Goal: Transaction & Acquisition: Purchase product/service

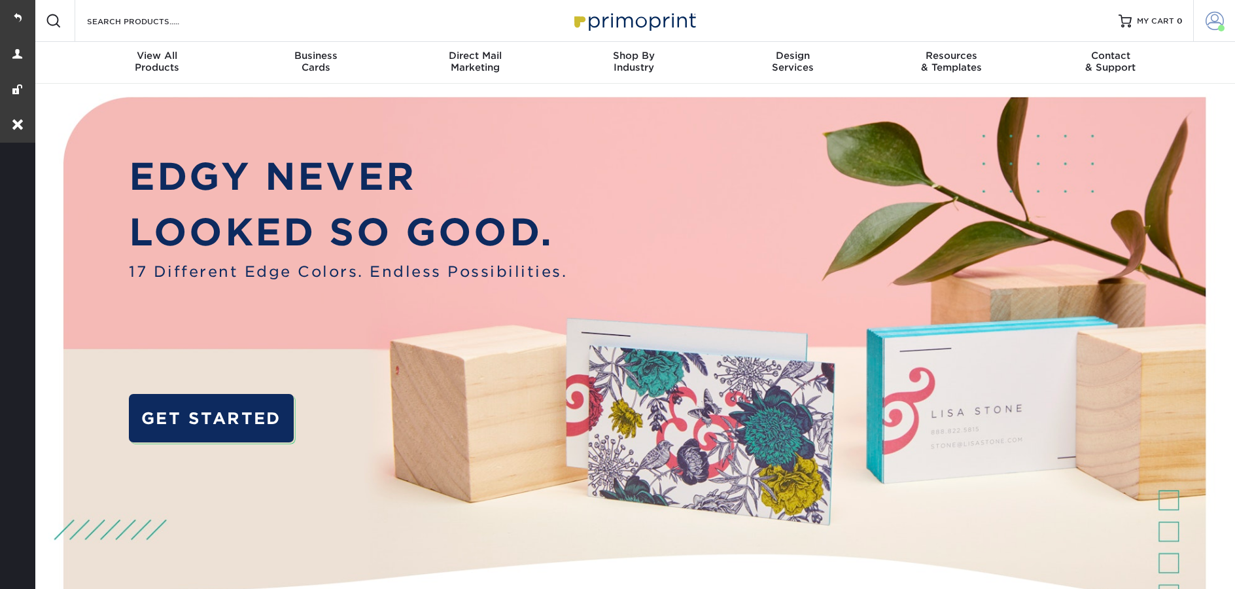
click at [1205, 10] on link "Account" at bounding box center [1214, 21] width 42 height 42
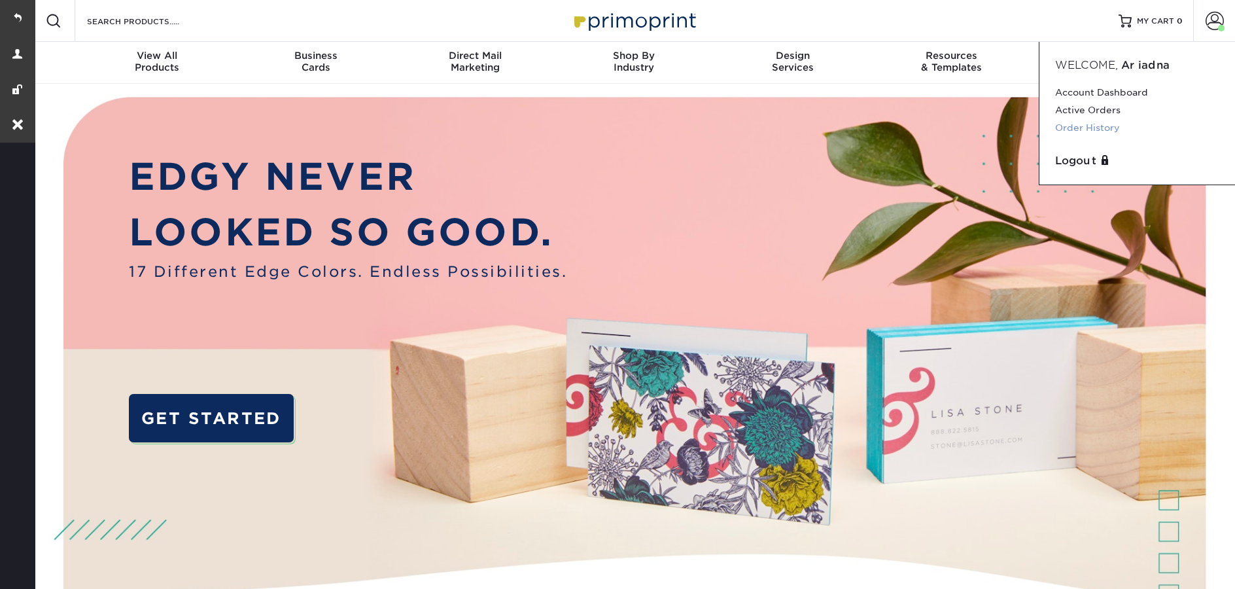
click at [1118, 125] on link "Order History" at bounding box center [1137, 128] width 164 height 18
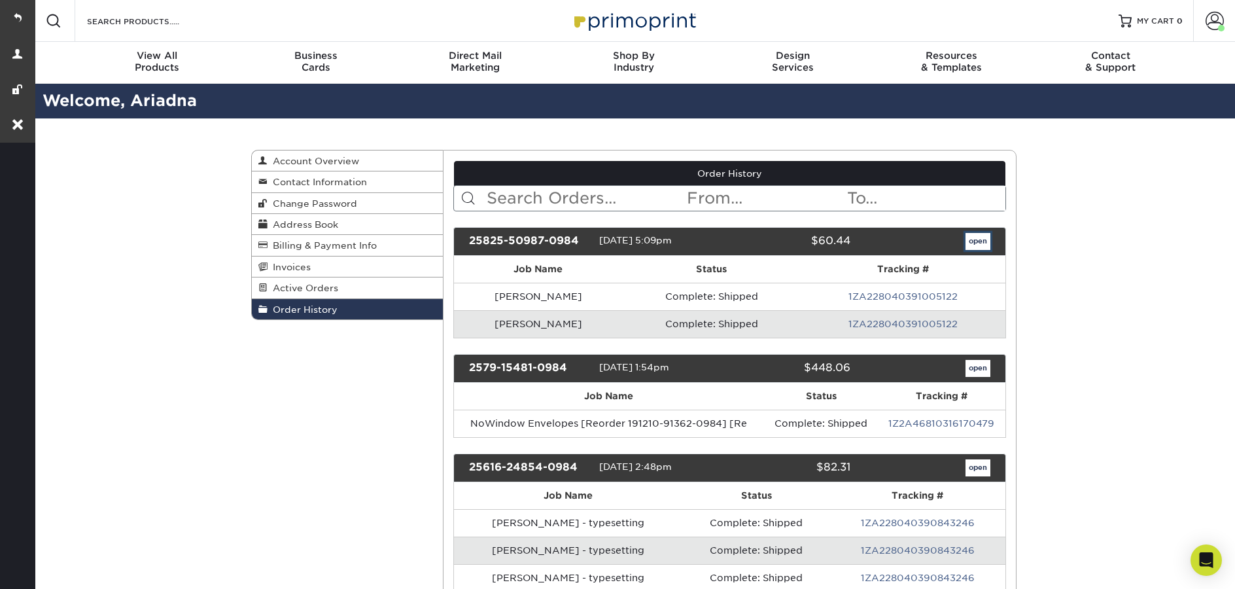
click at [970, 249] on link "open" at bounding box center [977, 241] width 25 height 17
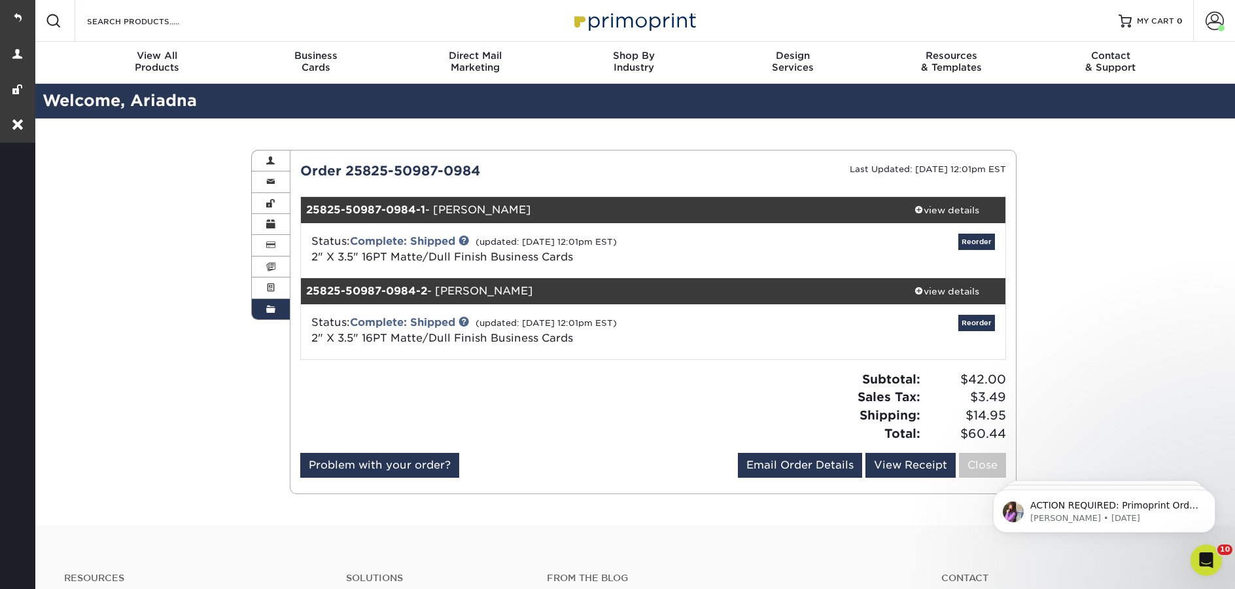
click at [271, 311] on span at bounding box center [270, 309] width 9 height 10
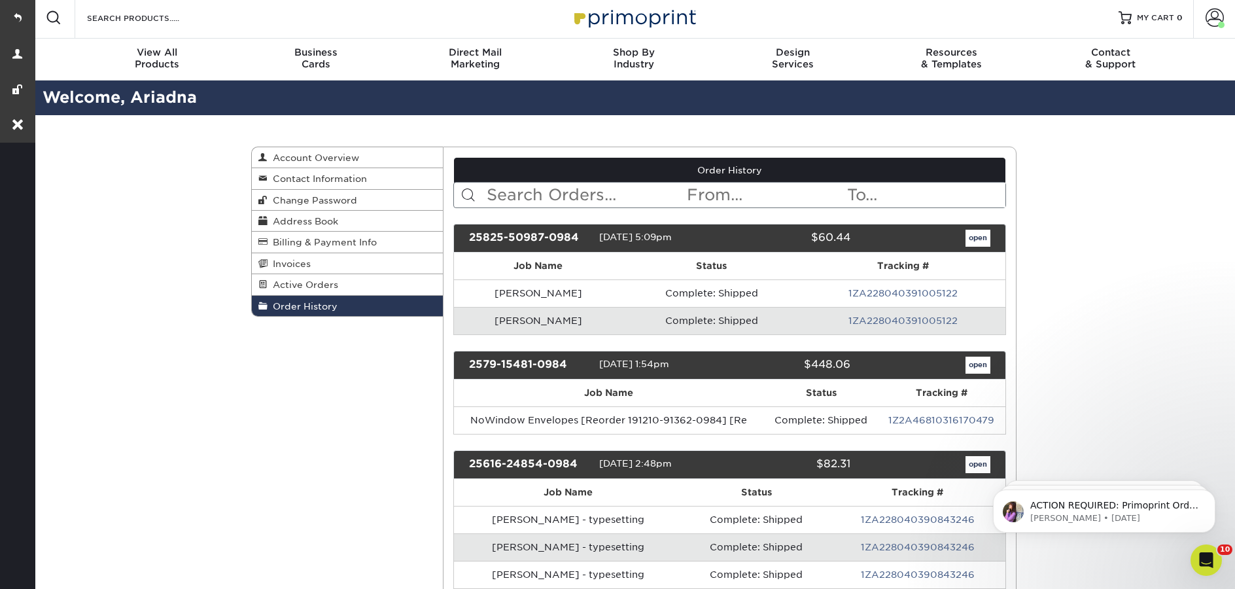
scroll to position [110, 0]
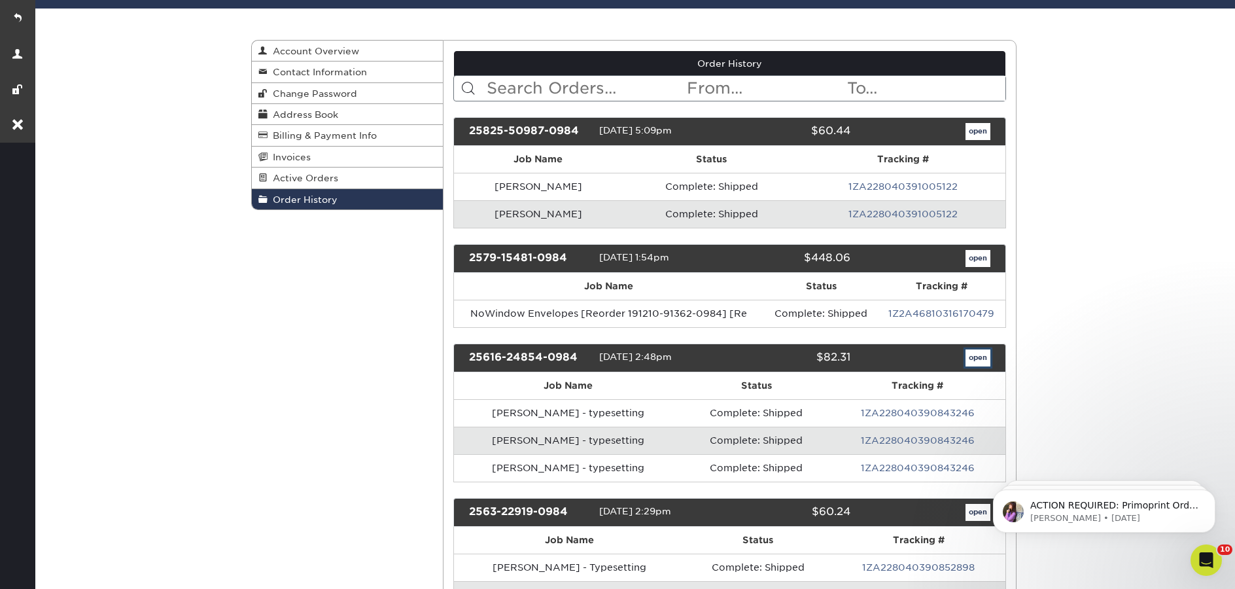
click at [976, 360] on link "open" at bounding box center [977, 357] width 25 height 17
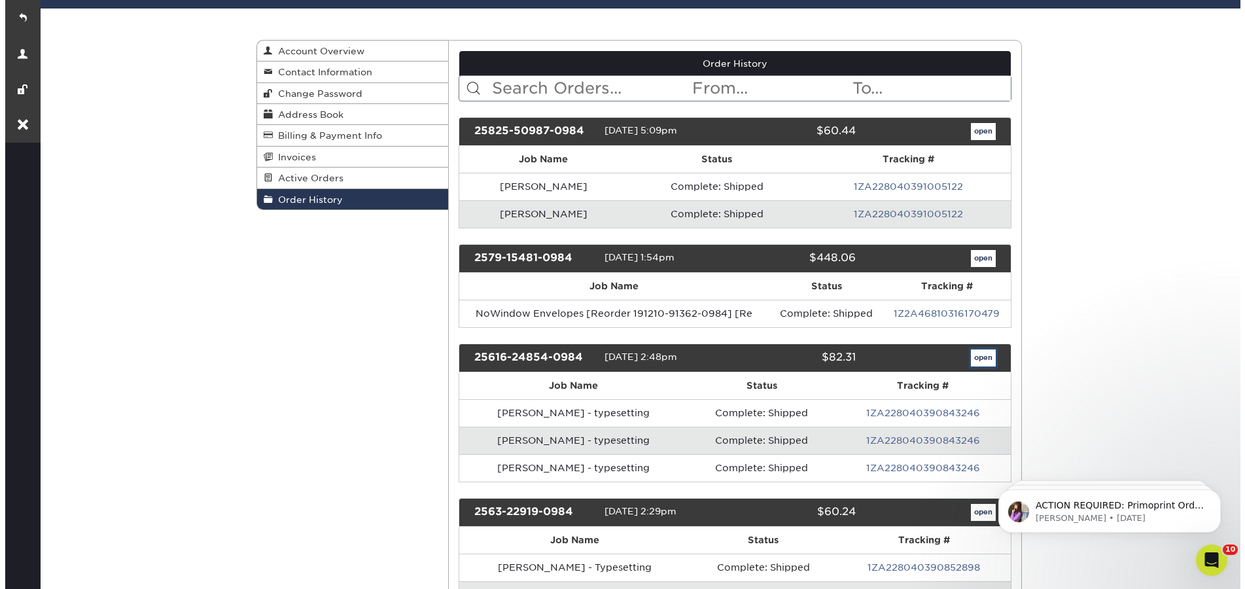
scroll to position [0, 0]
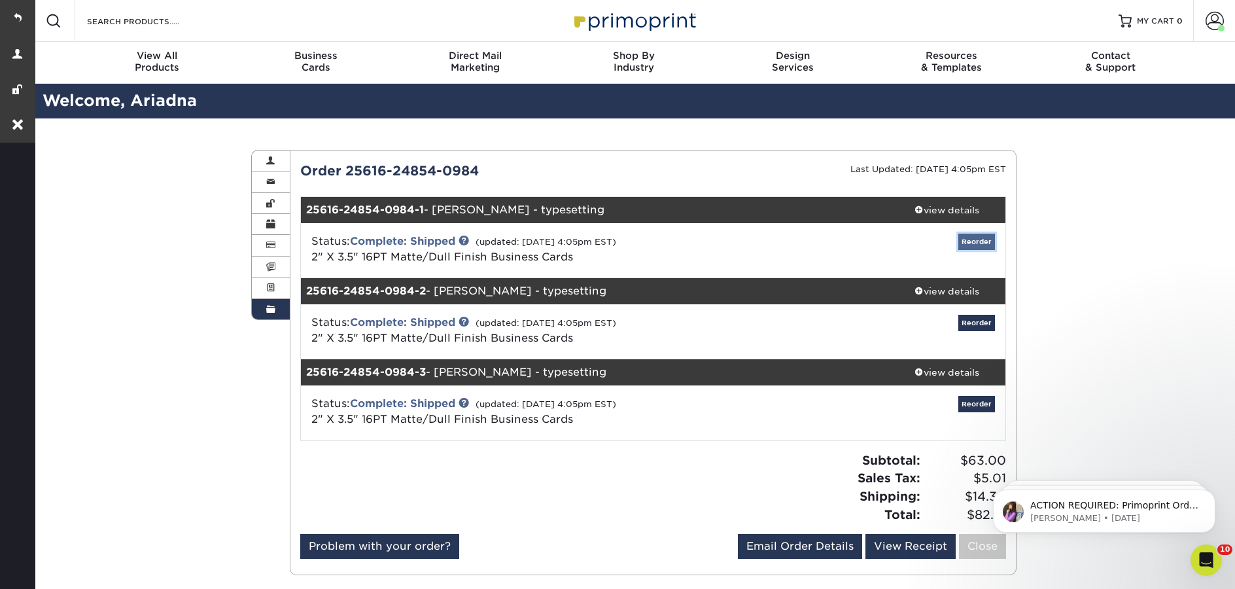
click at [969, 240] on link "Reorder" at bounding box center [976, 241] width 37 height 16
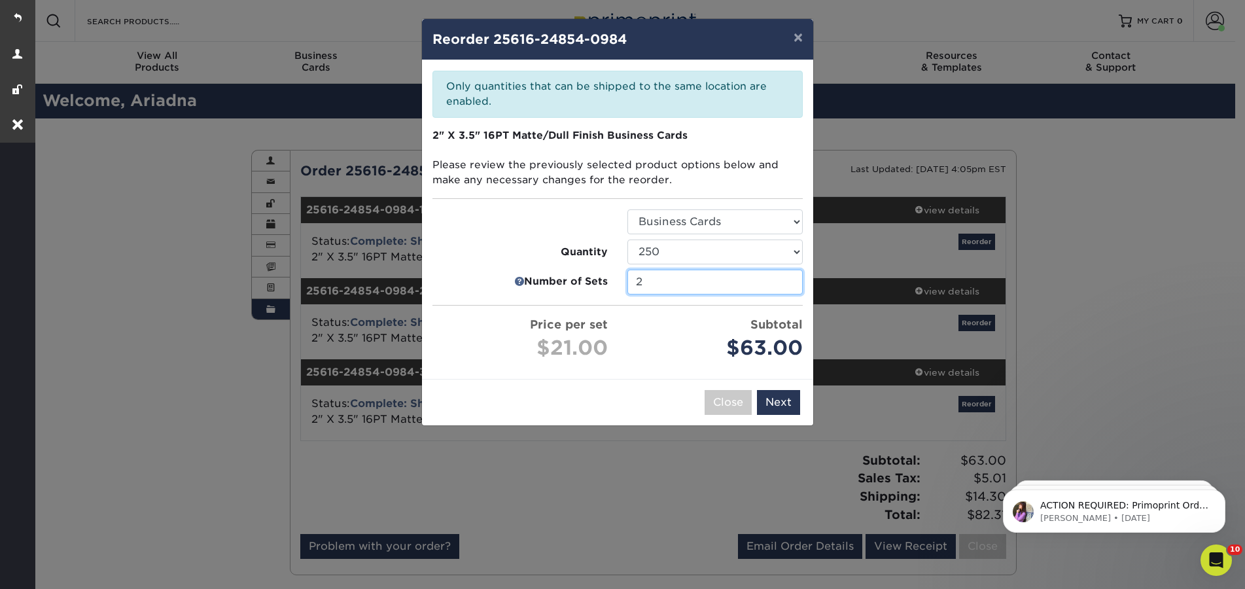
type input "2"
click at [791, 286] on input "2" at bounding box center [714, 281] width 175 height 25
click at [789, 405] on button "Next" at bounding box center [778, 402] width 43 height 25
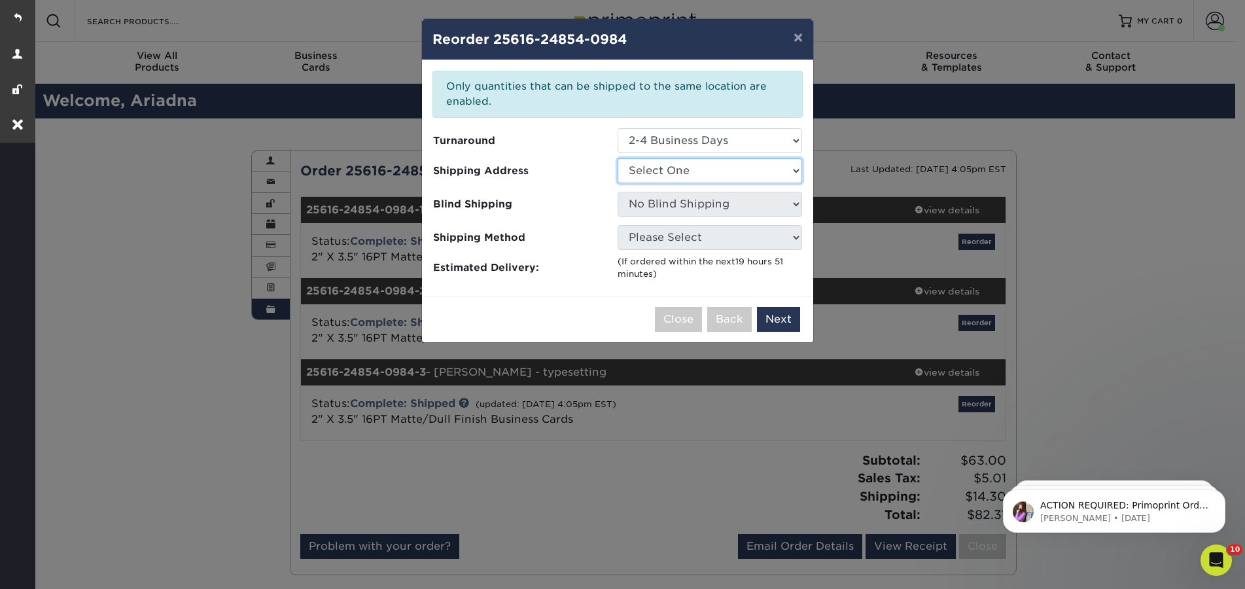
click at [670, 175] on select "Select One Ariadna Solano Chanelle Stults Office Office 2 Steven" at bounding box center [709, 170] width 184 height 25
select select "254258"
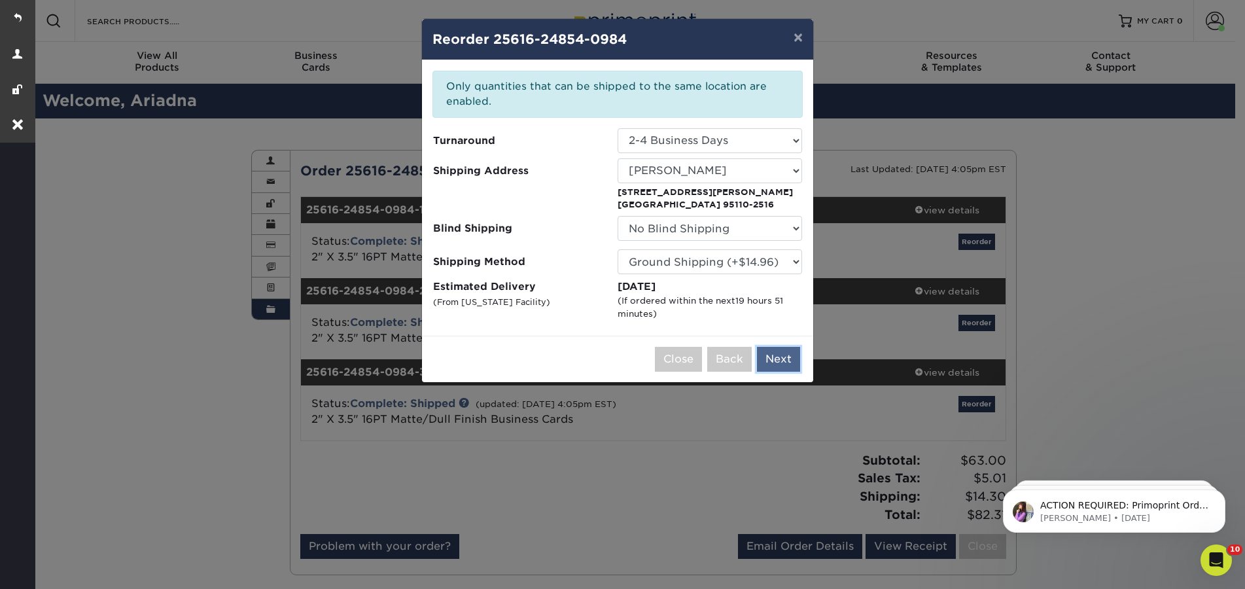
click at [793, 357] on button "Next" at bounding box center [778, 359] width 43 height 25
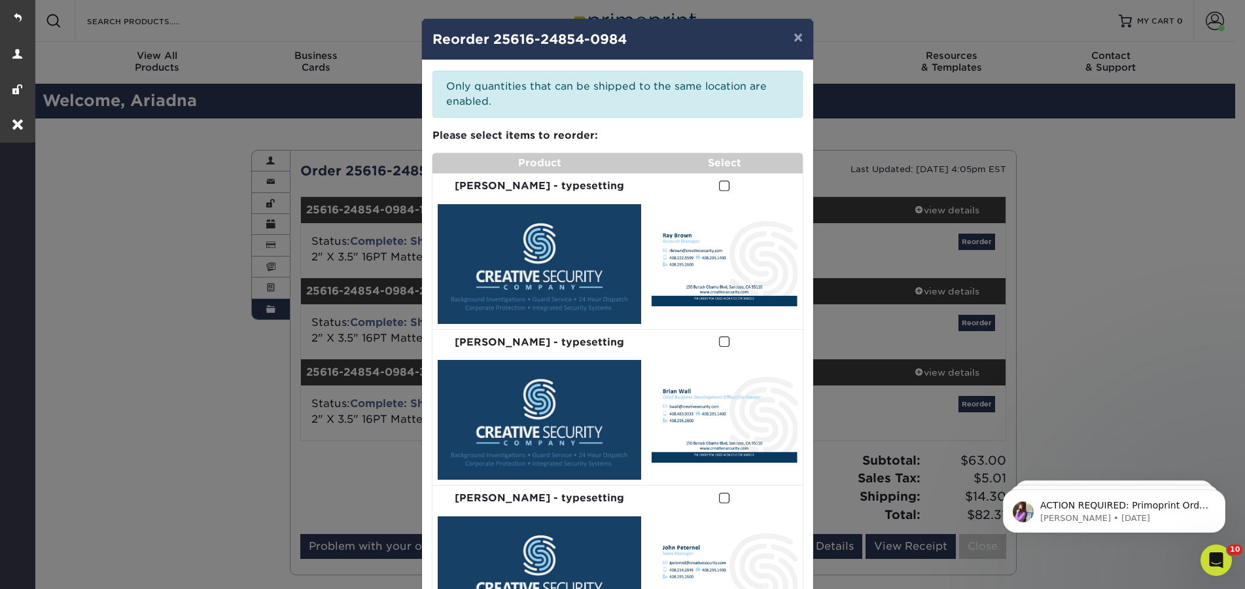
click at [719, 184] on span at bounding box center [724, 186] width 11 height 12
click at [0, 0] on input "checkbox" at bounding box center [0, 0] width 0 height 0
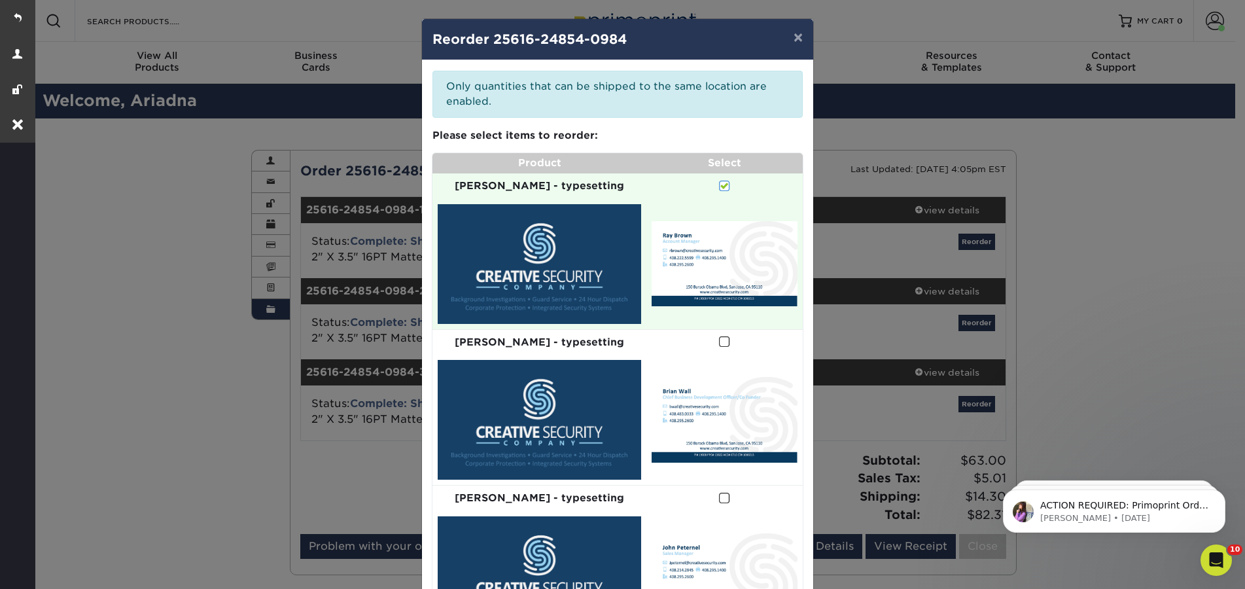
click at [719, 335] on label at bounding box center [724, 342] width 11 height 15
click at [0, 0] on input "checkbox" at bounding box center [0, 0] width 0 height 0
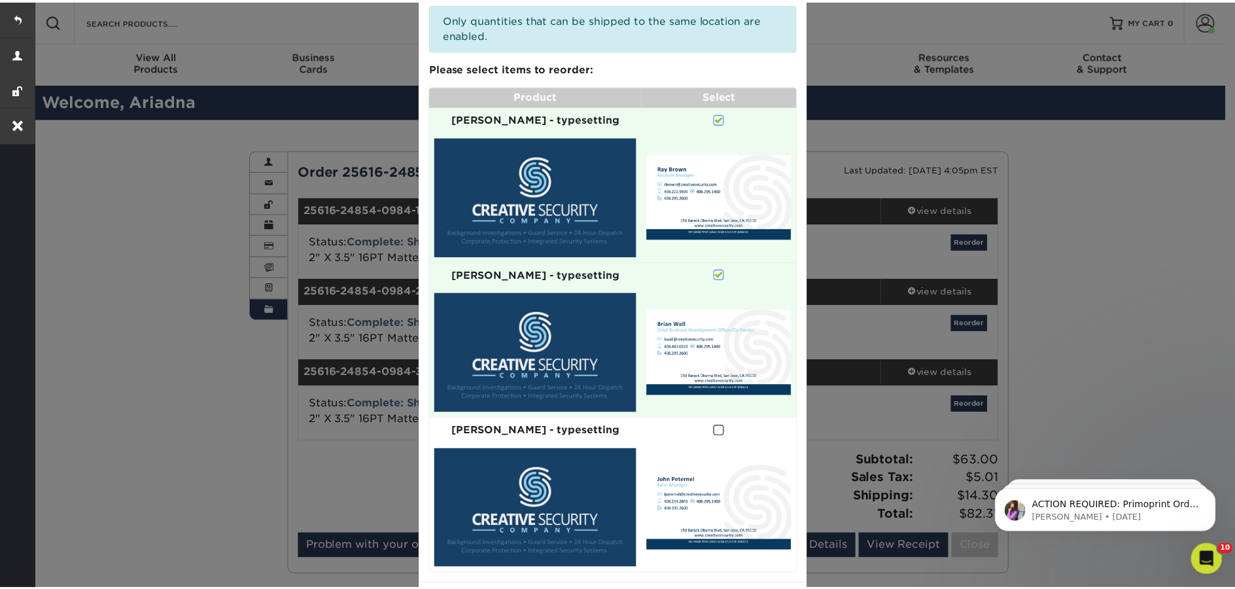
scroll to position [101, 0]
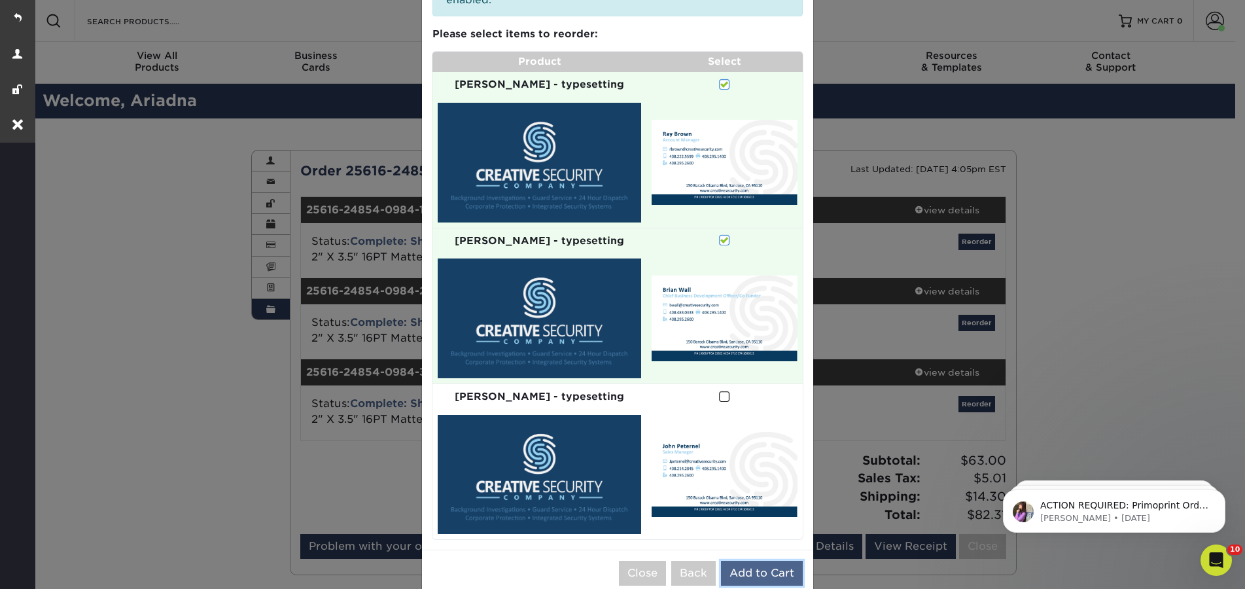
click at [755, 561] on button "Add to Cart" at bounding box center [762, 573] width 82 height 25
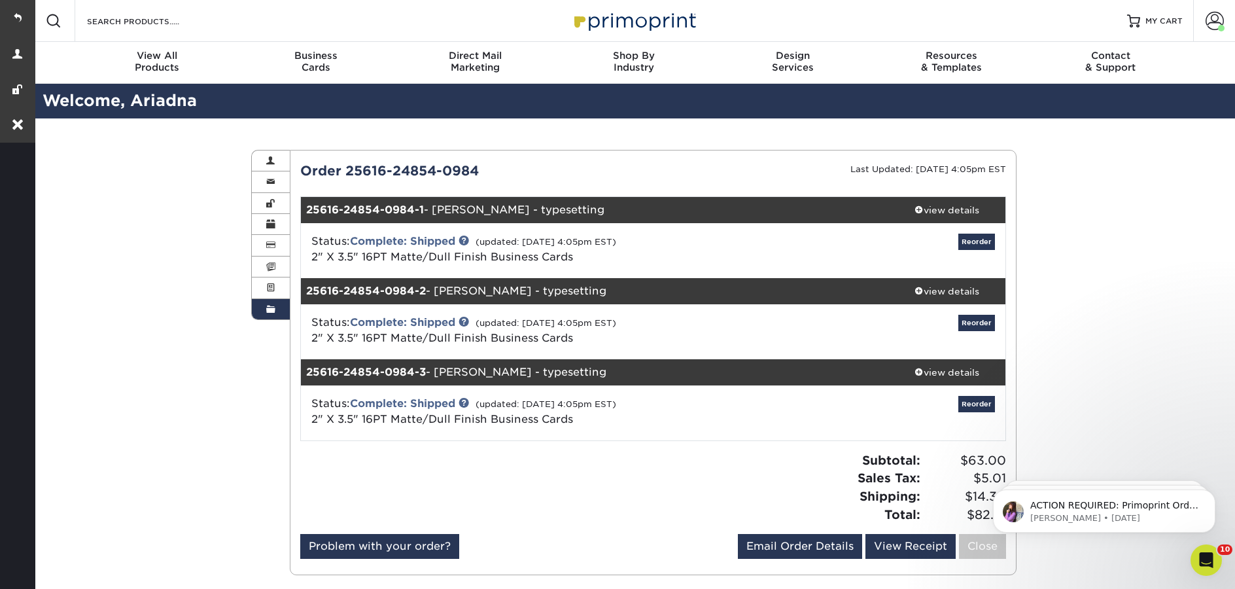
click at [1123, 31] on div "Resources Menu Search Products Account Welcome, Ariadna Account Dashboard Activ…" at bounding box center [634, 21] width 1202 height 42
click at [1135, 22] on div at bounding box center [1133, 20] width 13 height 13
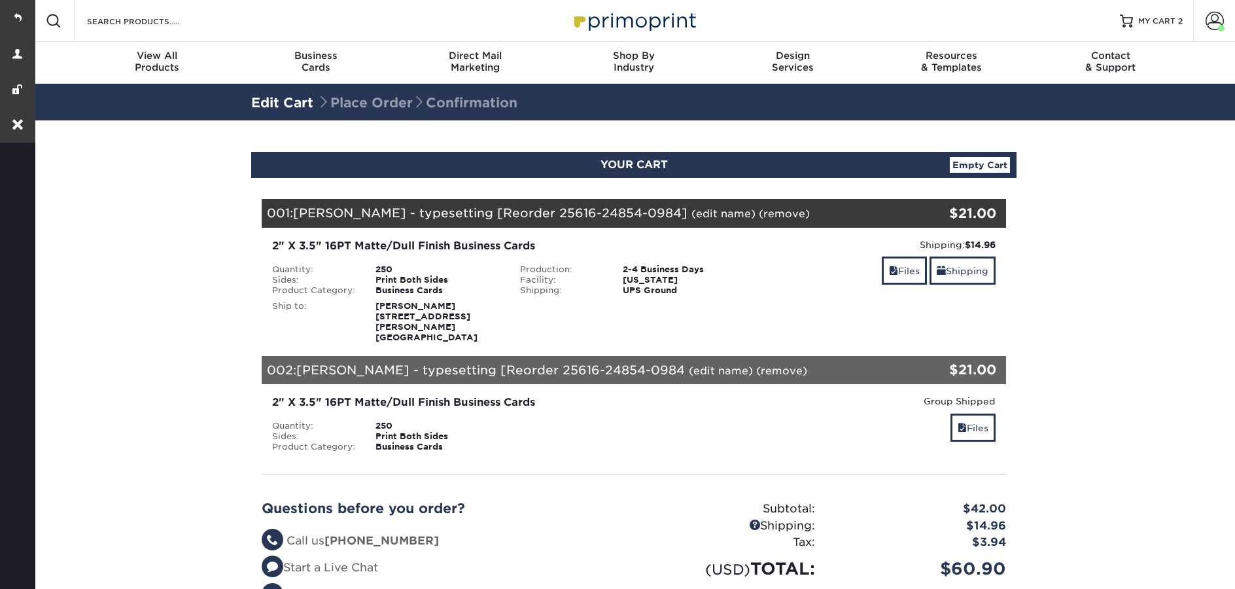
click at [691, 218] on link "(edit name)" at bounding box center [723, 213] width 64 height 12
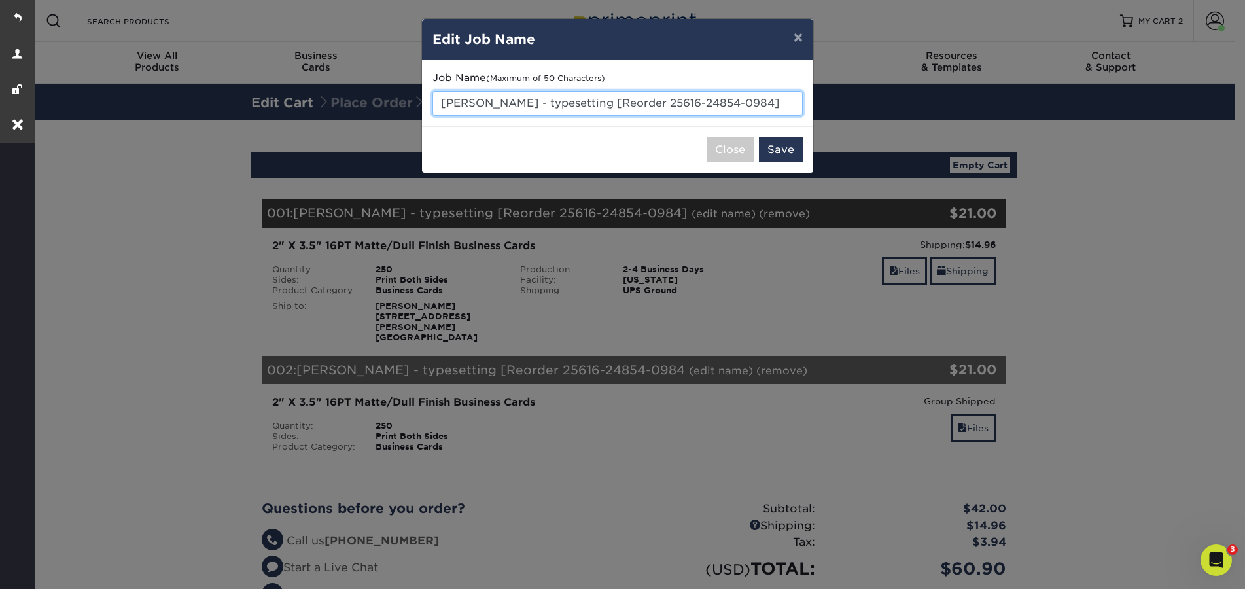
drag, startPoint x: 744, startPoint y: 99, endPoint x: 603, endPoint y: 112, distance: 141.9
click at [574, 105] on input "Ray Brown - typesetting [Reorder 25616-24854-0984]" at bounding box center [617, 103] width 370 height 25
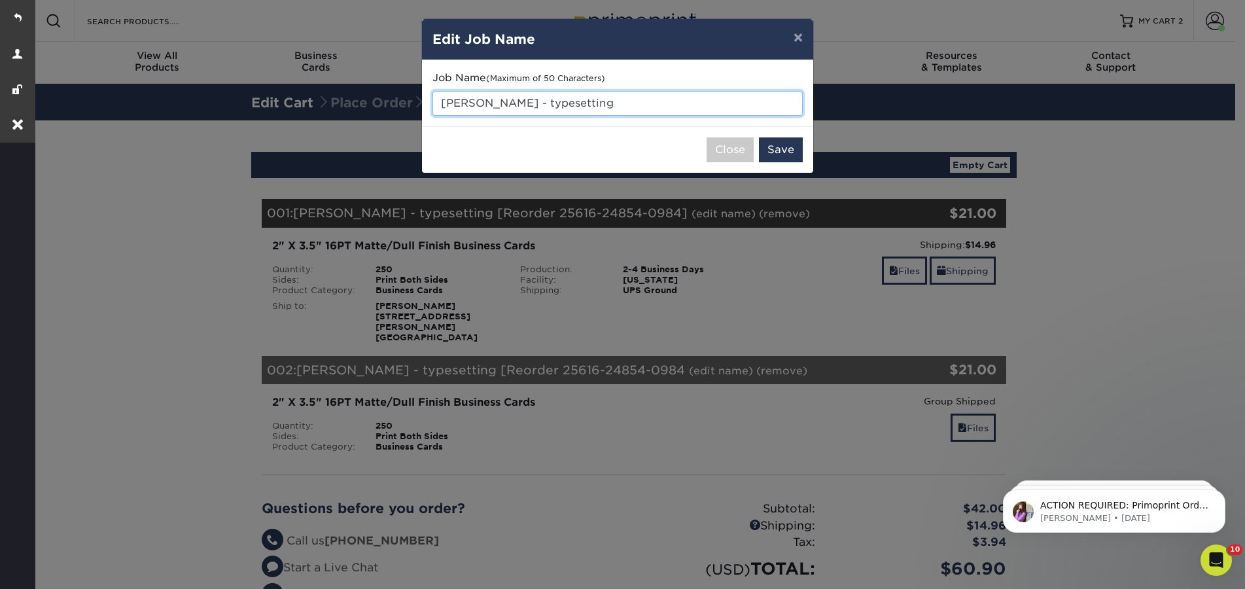
drag, startPoint x: 499, startPoint y: 104, endPoint x: 438, endPoint y: 103, distance: 61.5
click at [438, 103] on input "Ray Brown - typesetting" at bounding box center [617, 103] width 370 height 25
paste input "Adrienne Signorino"
type input "[PERSON_NAME] - typesetting"
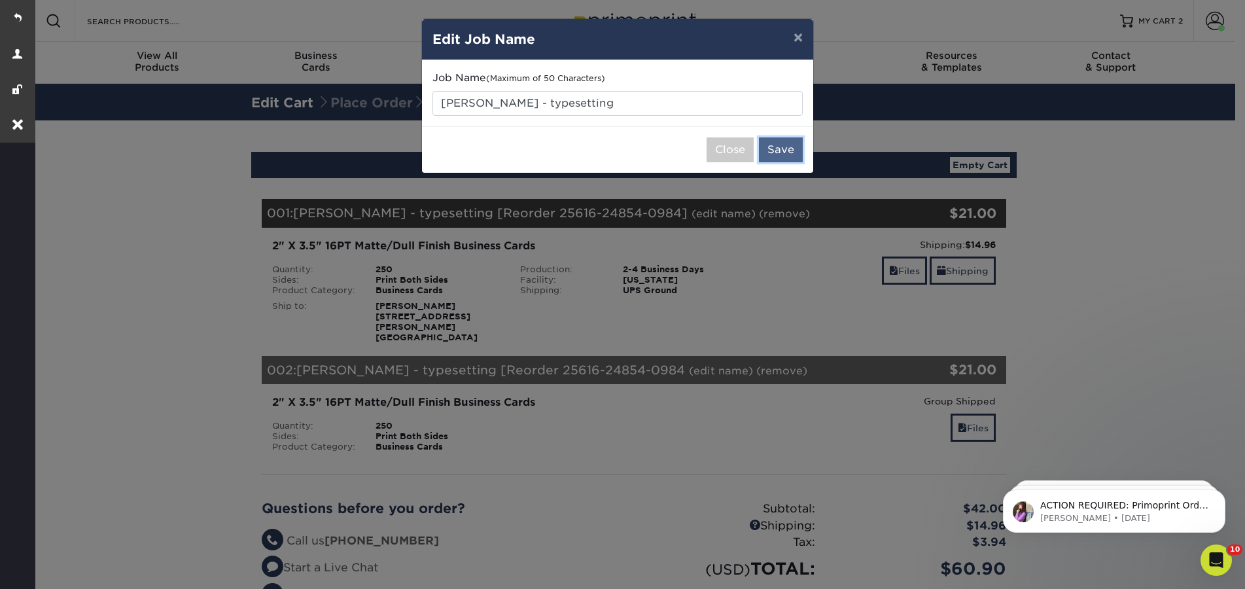
click at [786, 151] on button "Save" at bounding box center [781, 149] width 44 height 25
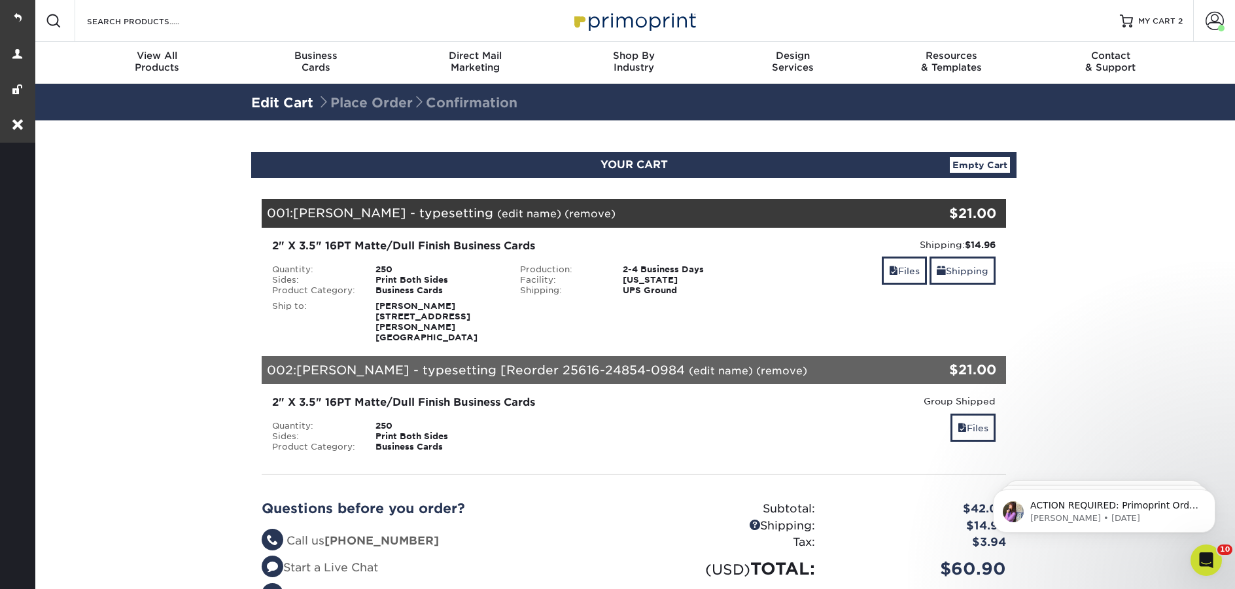
click at [689, 364] on link "(edit name)" at bounding box center [721, 370] width 64 height 12
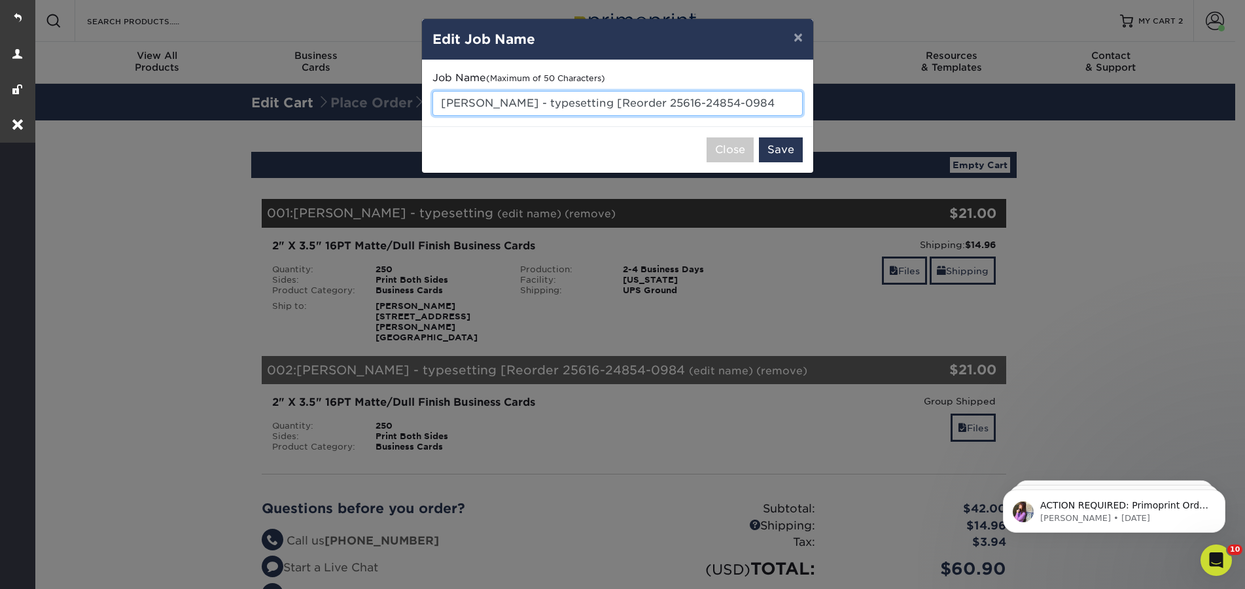
drag, startPoint x: 714, startPoint y: 99, endPoint x: 570, endPoint y: 99, distance: 143.9
click at [570, 99] on input "Brian Wall - typesetting [Reorder 25616-24854-0984" at bounding box center [617, 103] width 370 height 25
drag, startPoint x: 496, startPoint y: 101, endPoint x: 430, endPoint y: 103, distance: 66.7
click at [430, 103] on div "Job Name (Maximum of 50 Characters) Brian Wall - typesetting" at bounding box center [617, 93] width 391 height 66
paste input "Helena Schmitt"
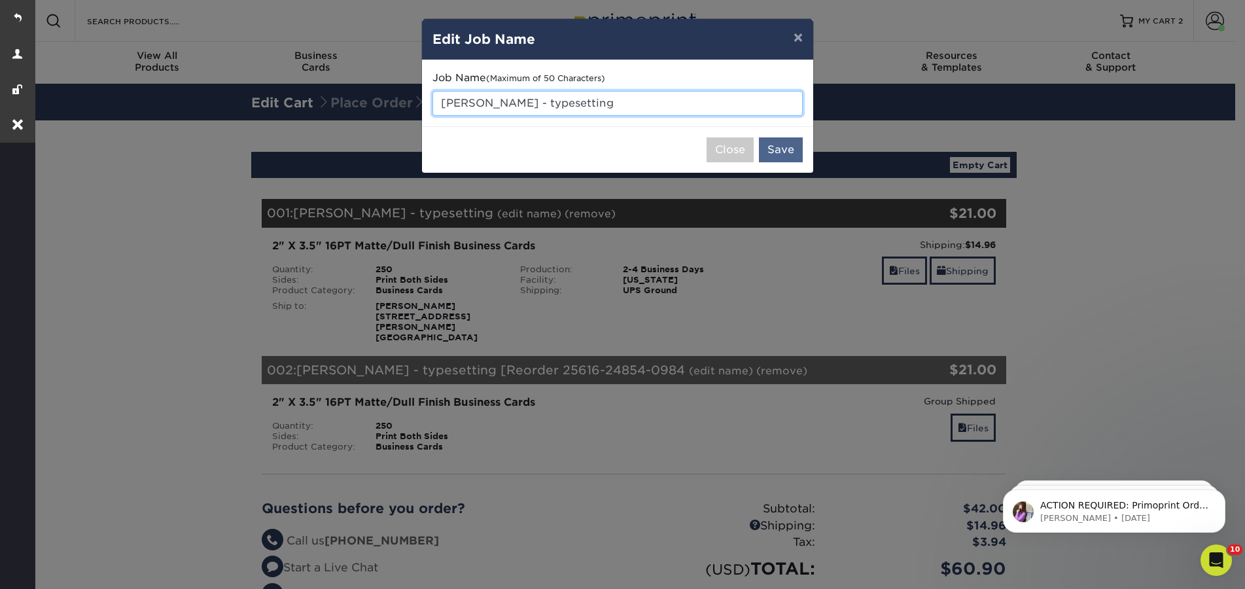
type input "Helena Schmitt - typesetting"
click at [780, 151] on button "Save" at bounding box center [781, 149] width 44 height 25
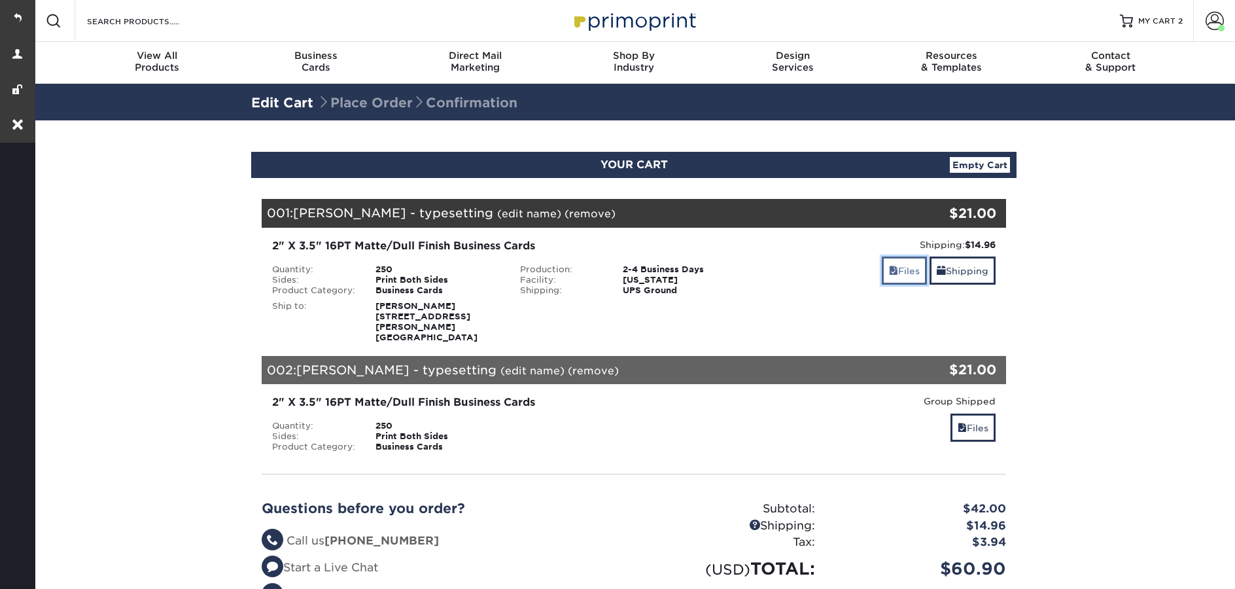
click at [906, 270] on link "Files" at bounding box center [904, 270] width 45 height 28
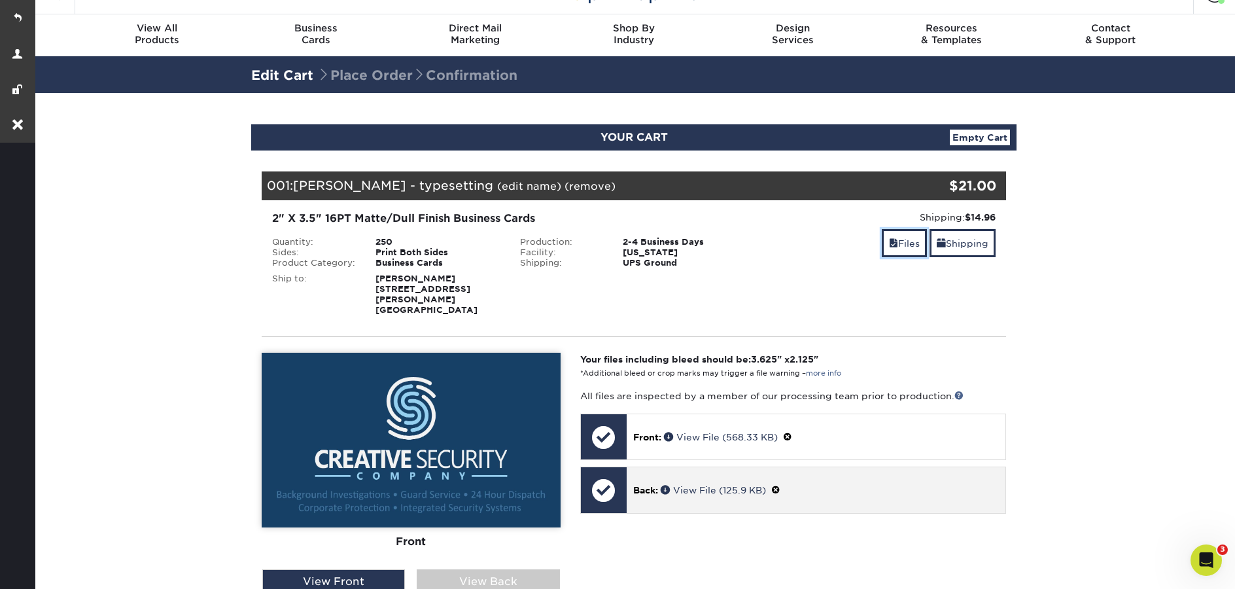
scroll to position [205, 0]
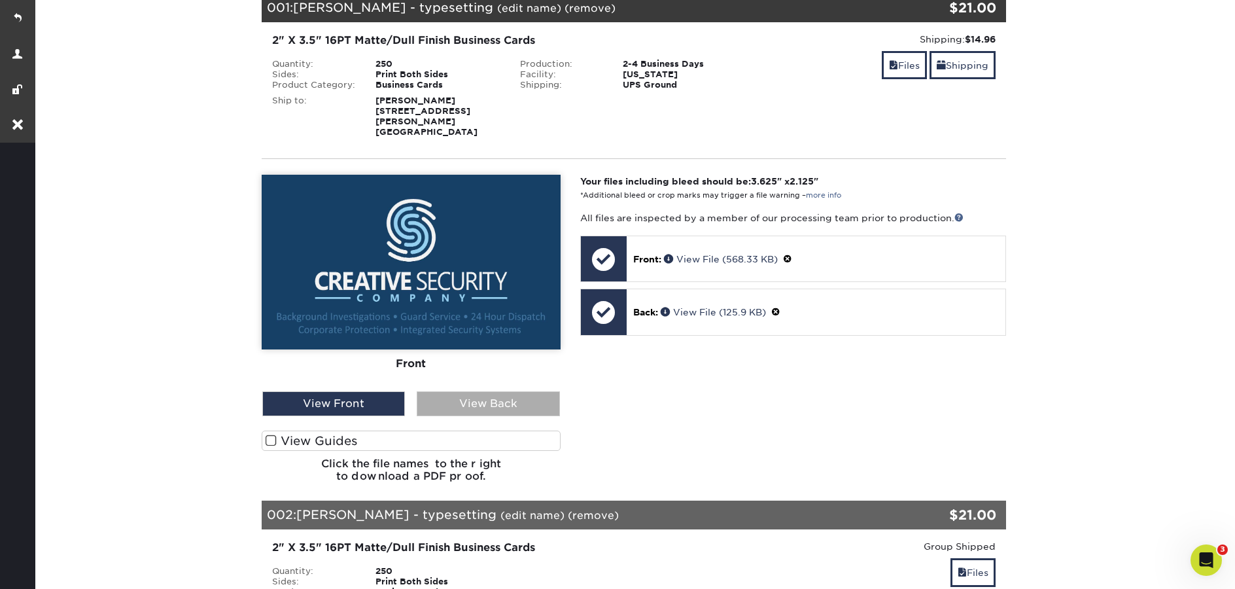
click at [472, 391] on div "View Back" at bounding box center [488, 403] width 143 height 25
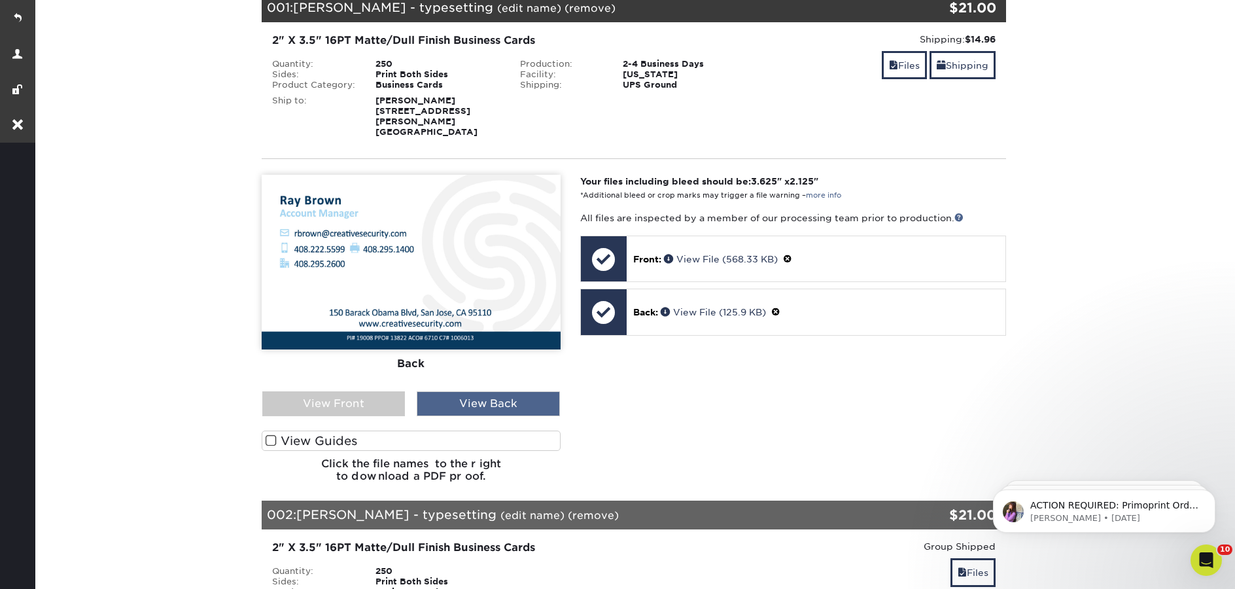
scroll to position [0, 0]
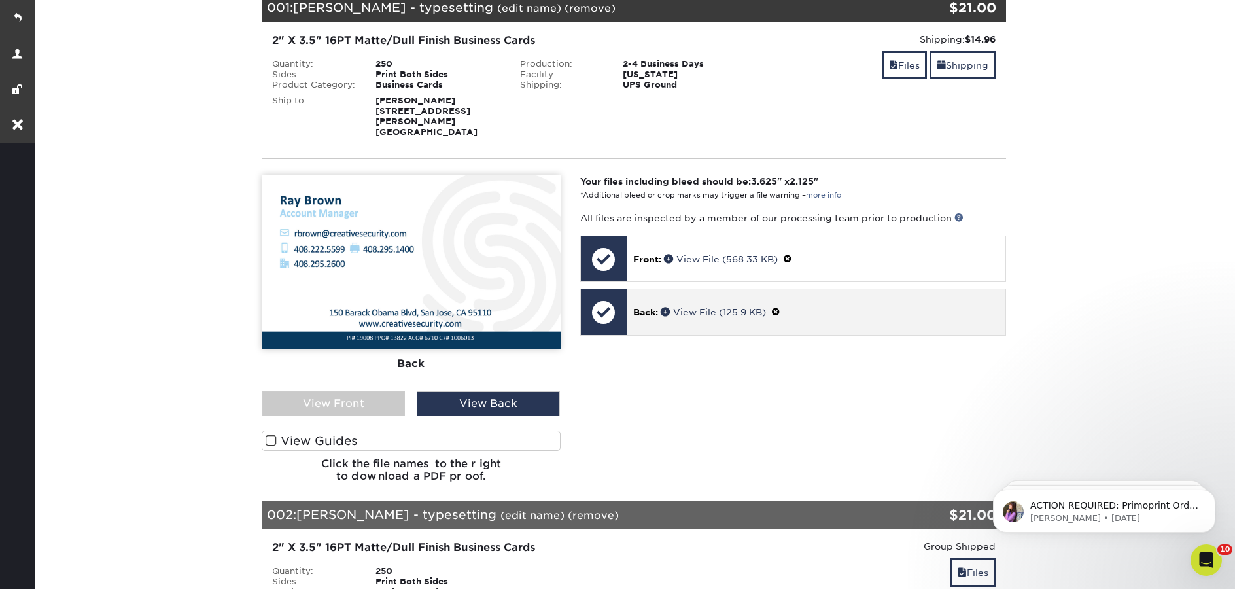
click at [779, 307] on span at bounding box center [775, 312] width 9 height 10
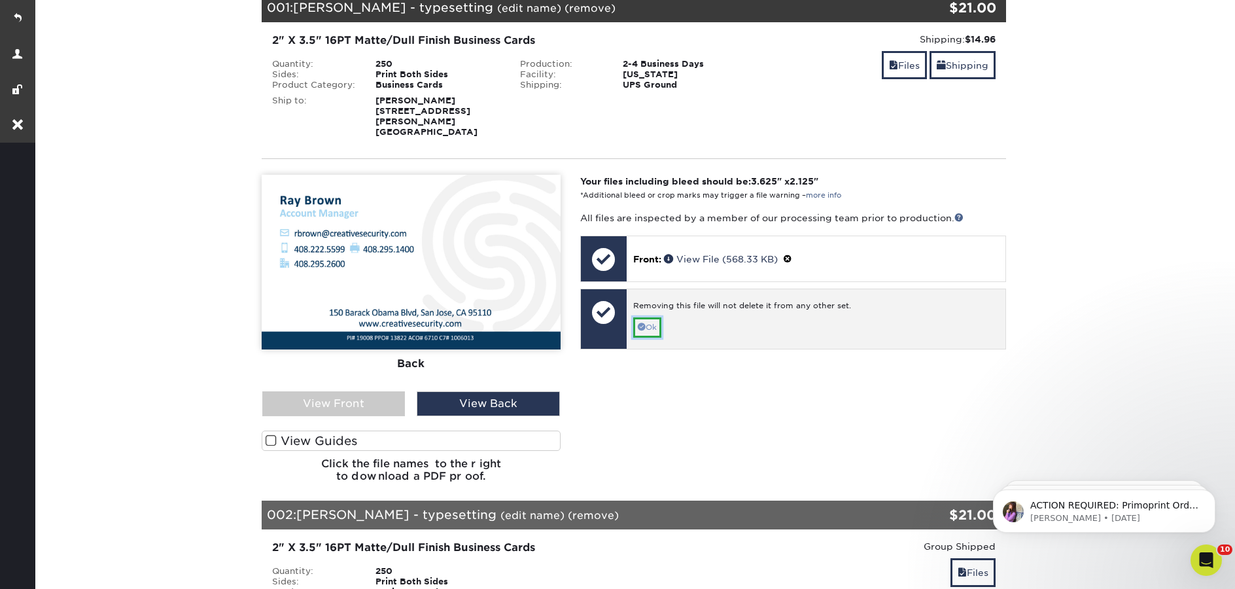
click at [659, 320] on link "Ok" at bounding box center [647, 327] width 28 height 20
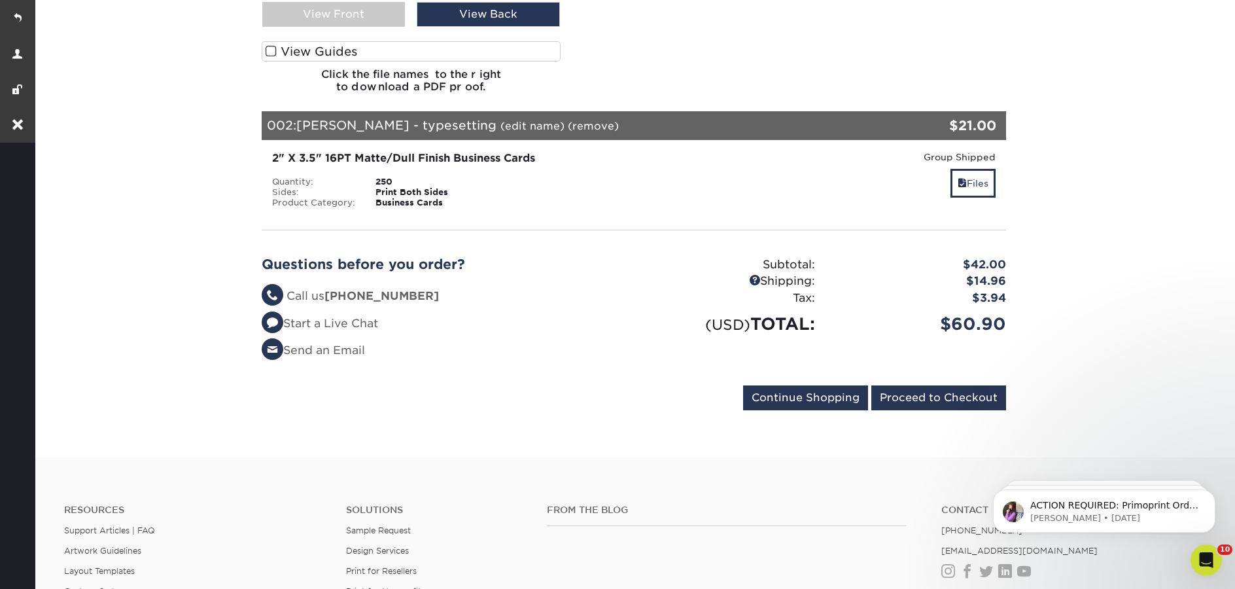
scroll to position [596, 0]
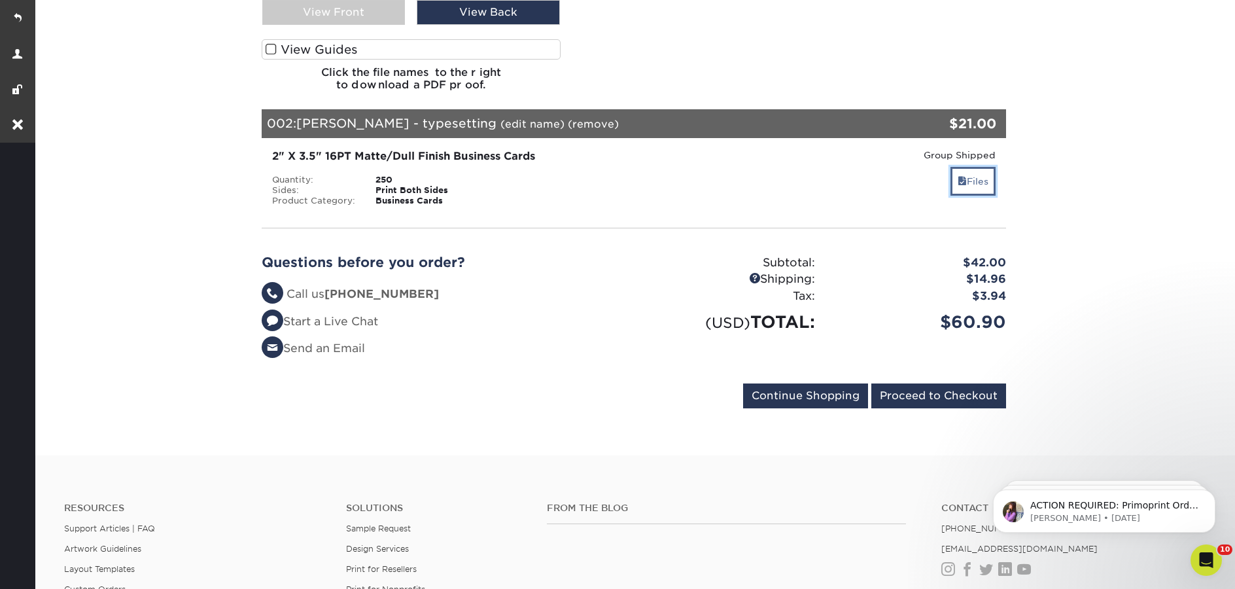
click at [959, 176] on span at bounding box center [962, 181] width 9 height 10
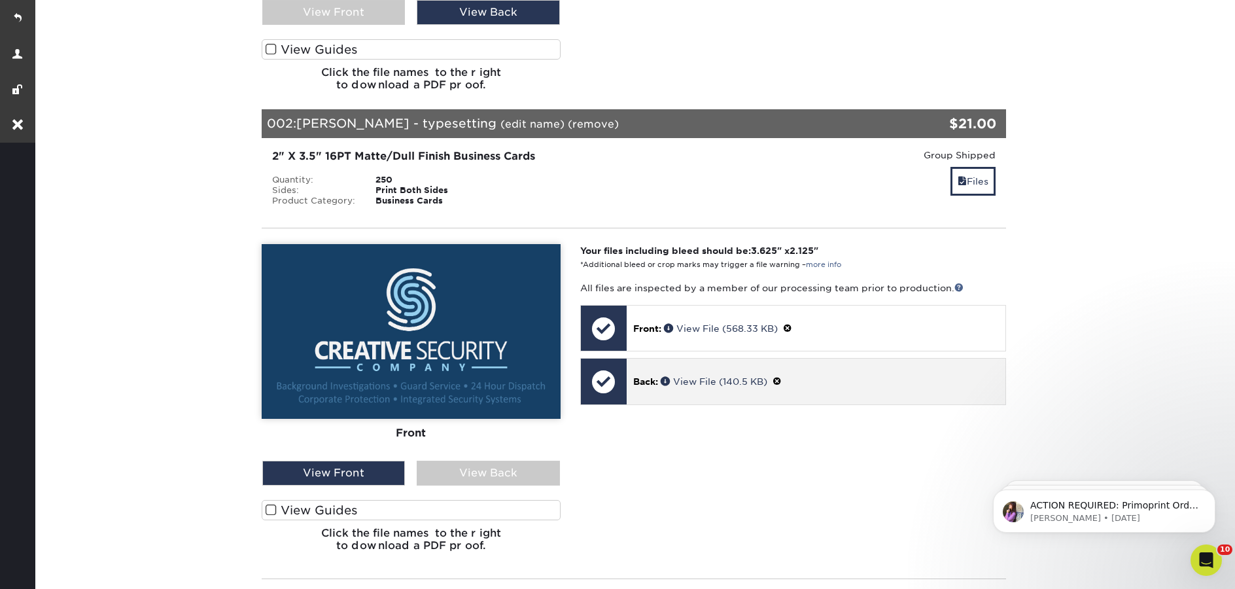
click at [782, 376] on span at bounding box center [776, 381] width 9 height 10
click at [655, 387] on link "Ok" at bounding box center [647, 397] width 28 height 20
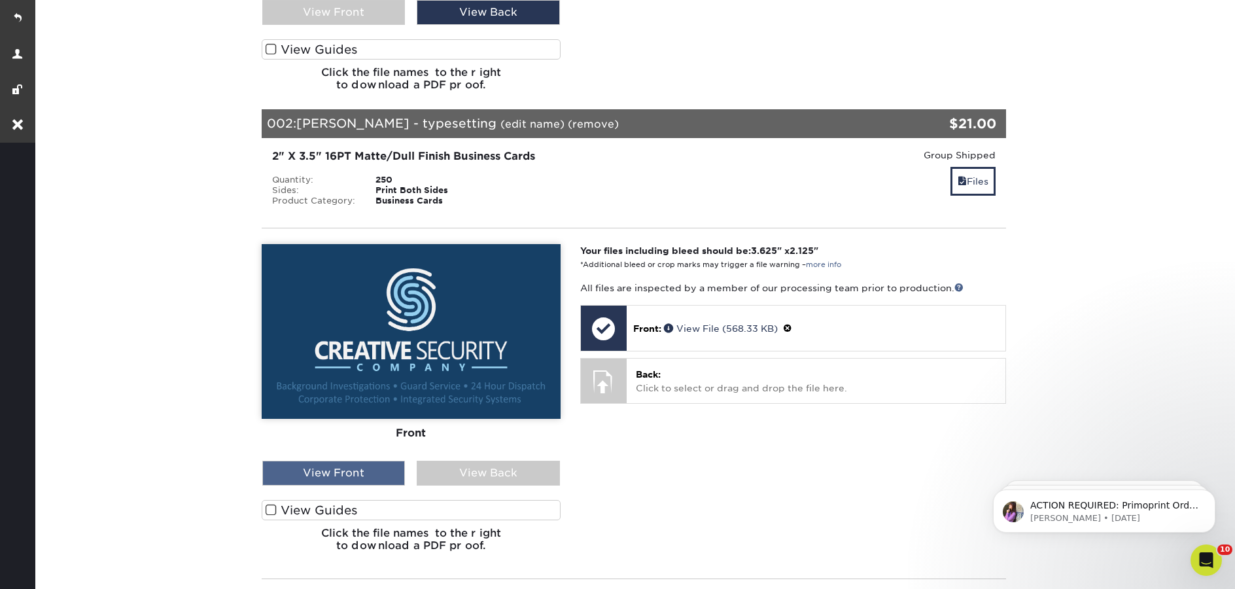
click at [348, 467] on div "View Front" at bounding box center [333, 472] width 143 height 25
click at [457, 460] on div "View Back" at bounding box center [488, 472] width 143 height 25
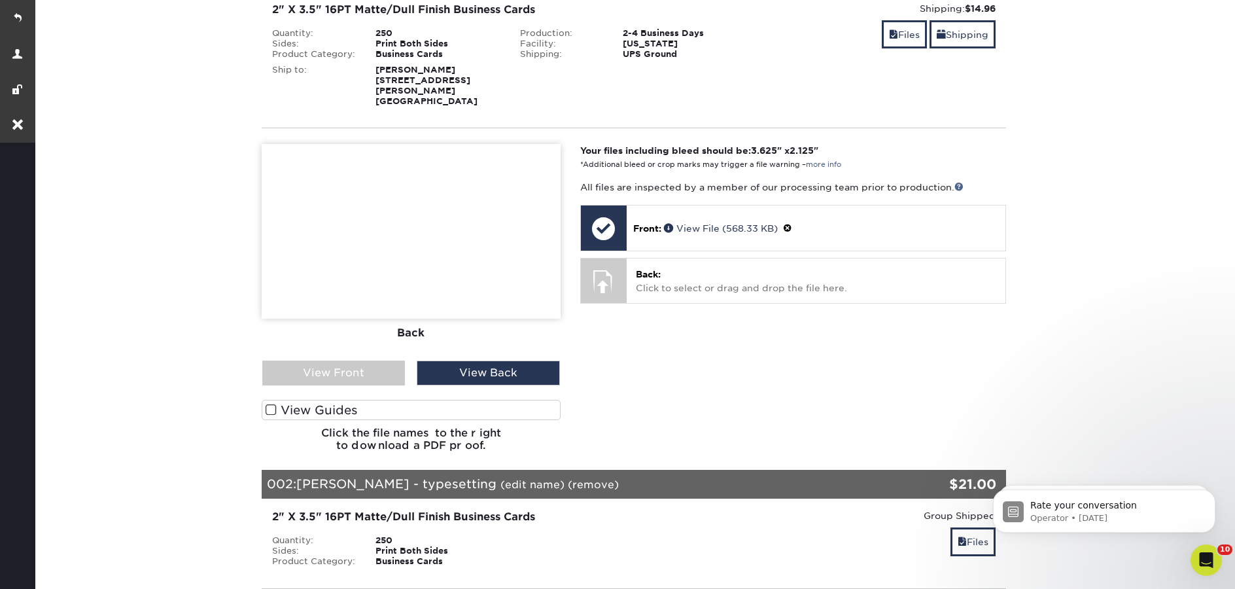
scroll to position [0, 0]
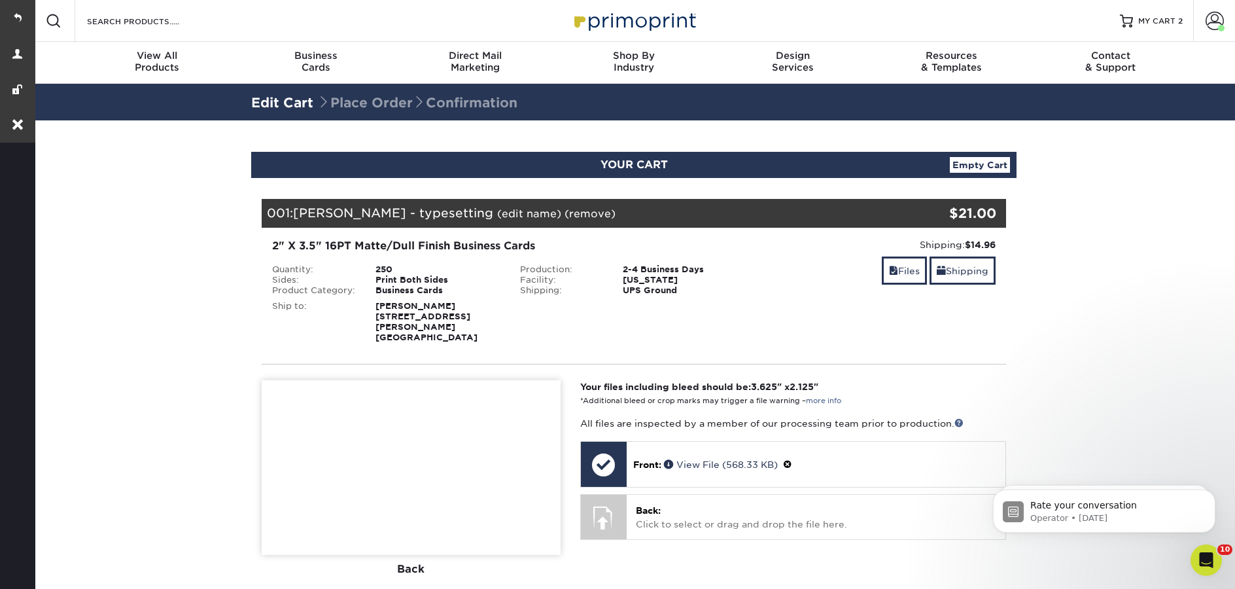
click at [609, 24] on img at bounding box center [633, 21] width 131 height 28
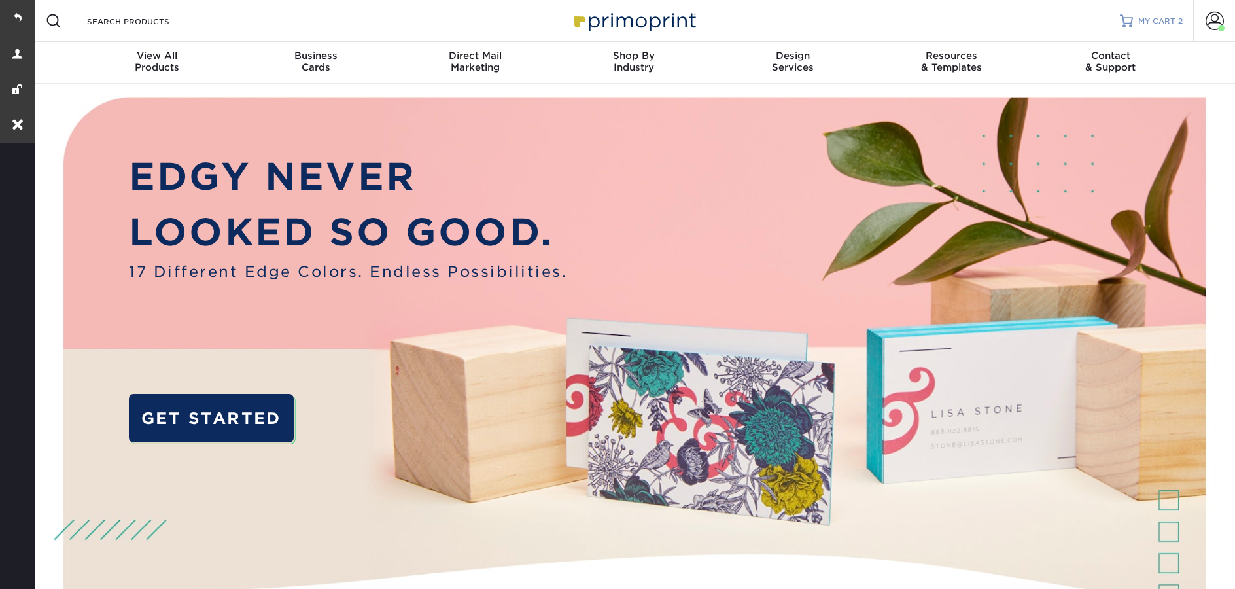
click at [1141, 18] on span "MY CART" at bounding box center [1156, 21] width 37 height 11
